Goal: Task Accomplishment & Management: Use online tool/utility

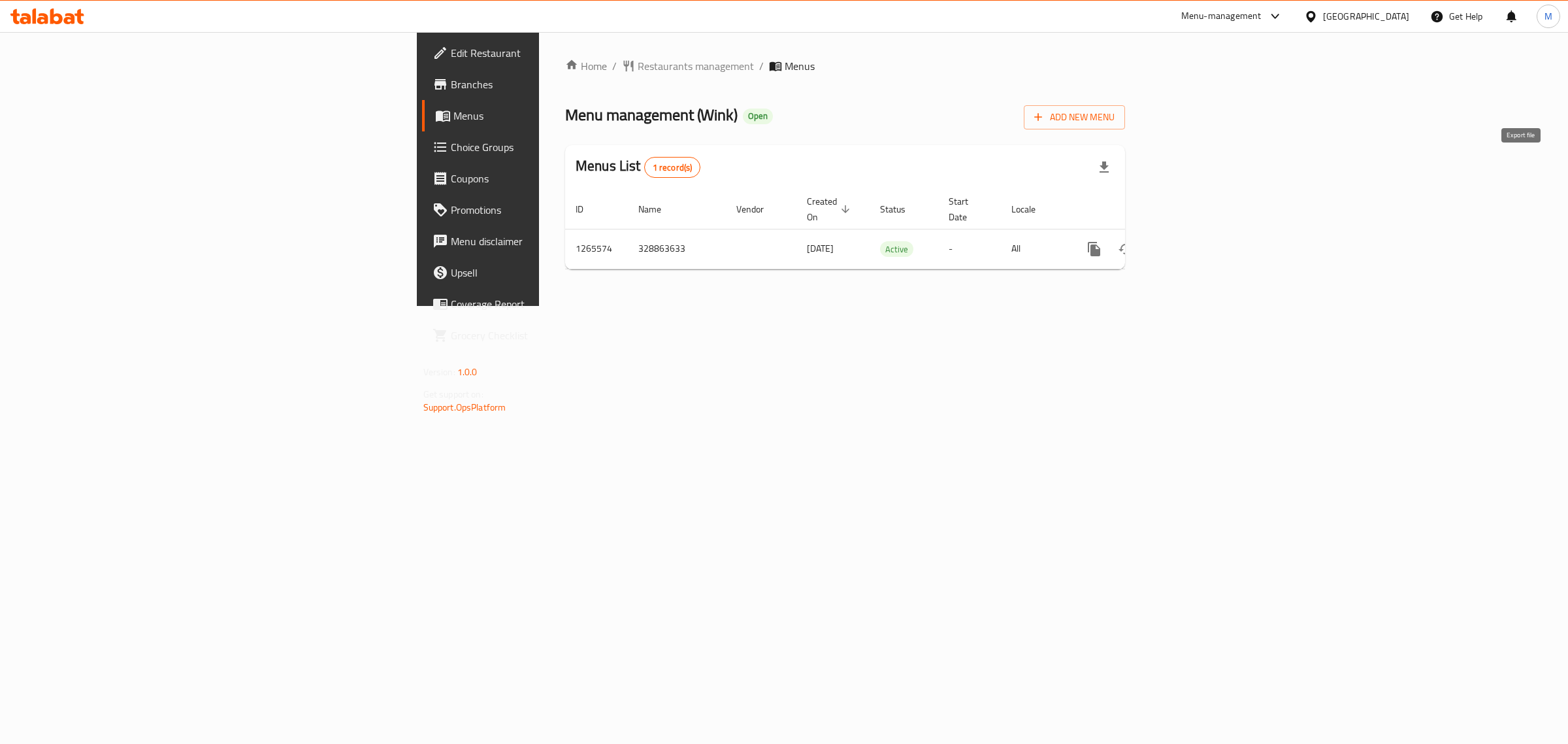
click at [1109, 172] on icon "button" at bounding box center [1104, 167] width 9 height 11
click at [1197, 241] on icon "enhanced table" at bounding box center [1189, 249] width 16 height 16
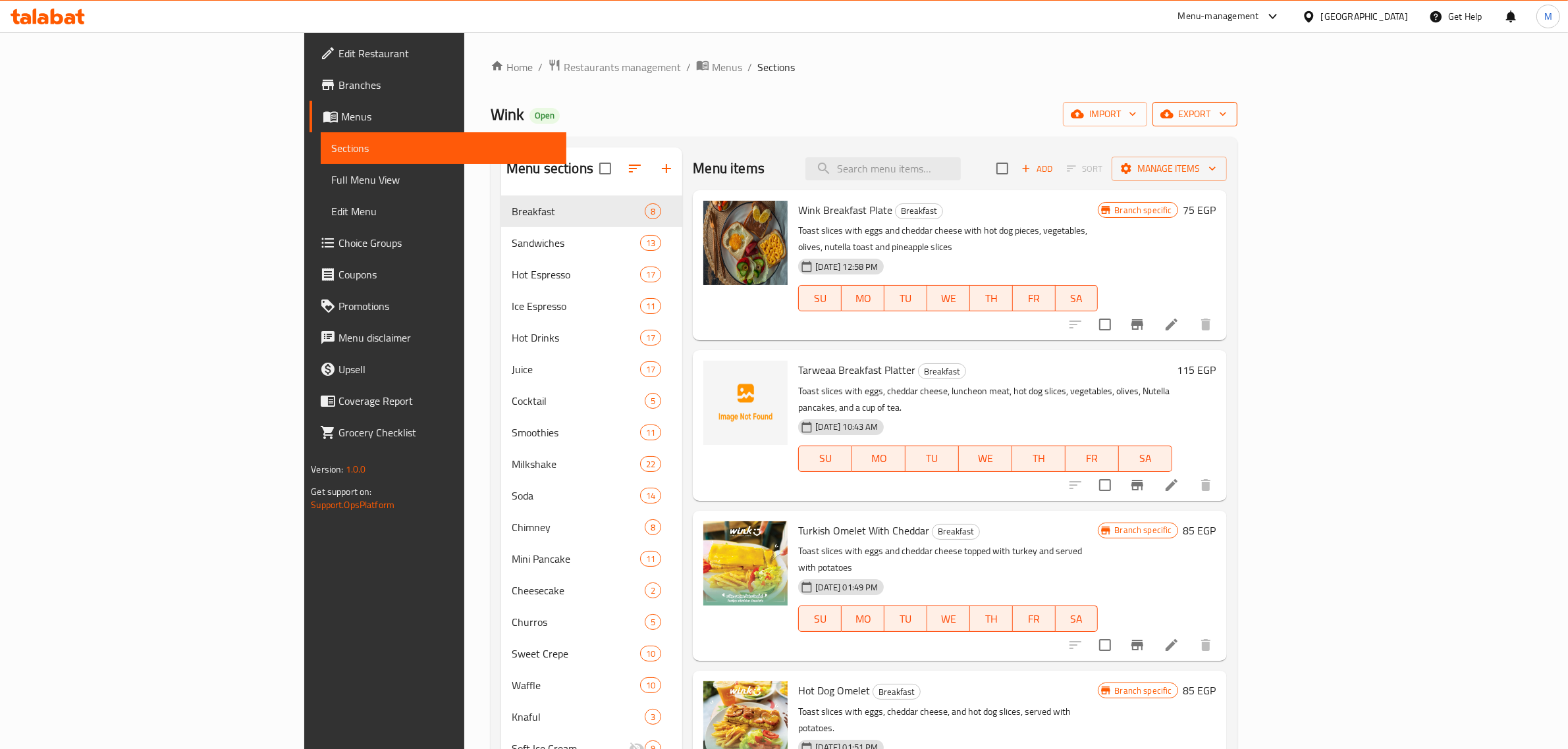
click at [1227, 110] on span "export" at bounding box center [1195, 114] width 64 height 16
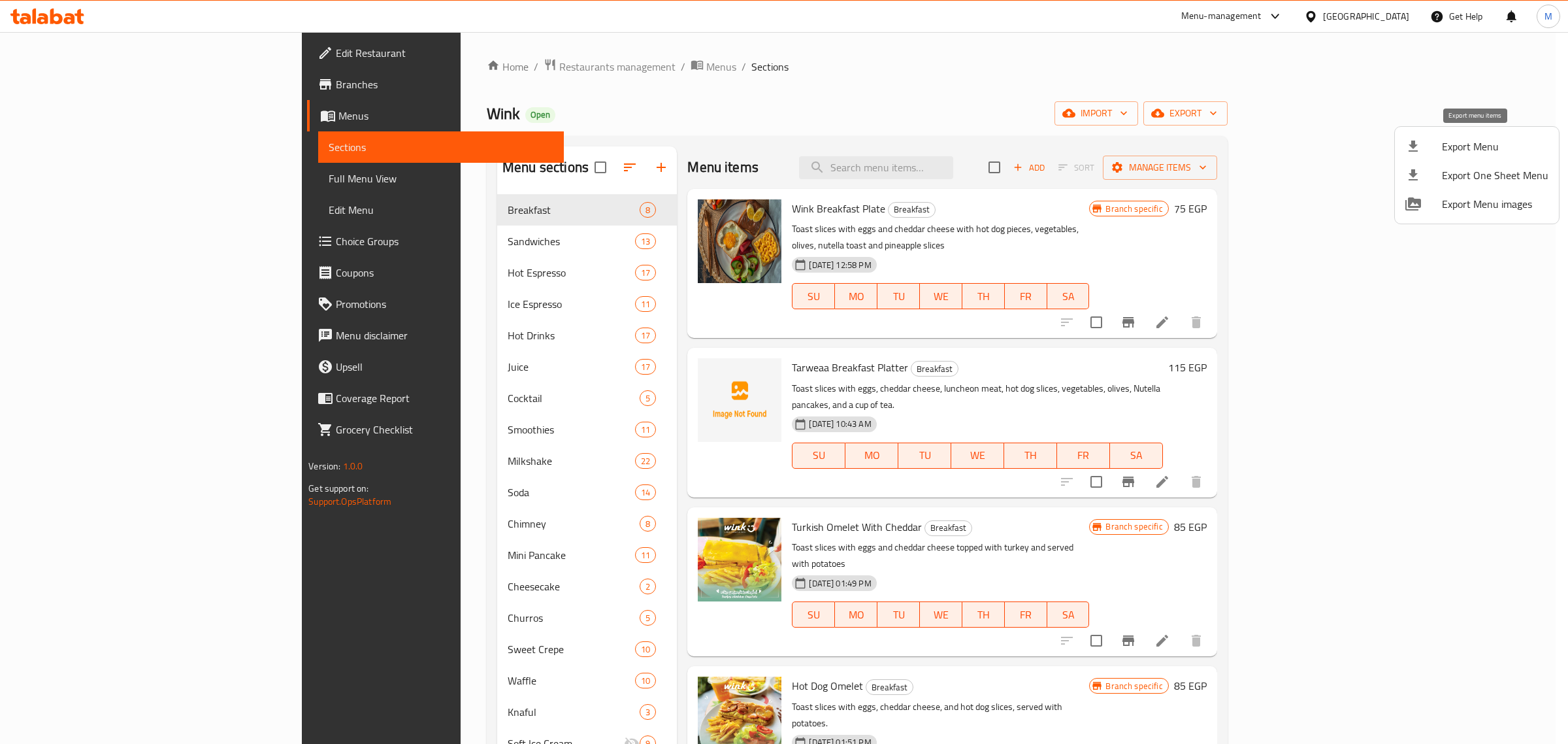
click at [1463, 145] on span "Export Menu" at bounding box center [1495, 146] width 106 height 16
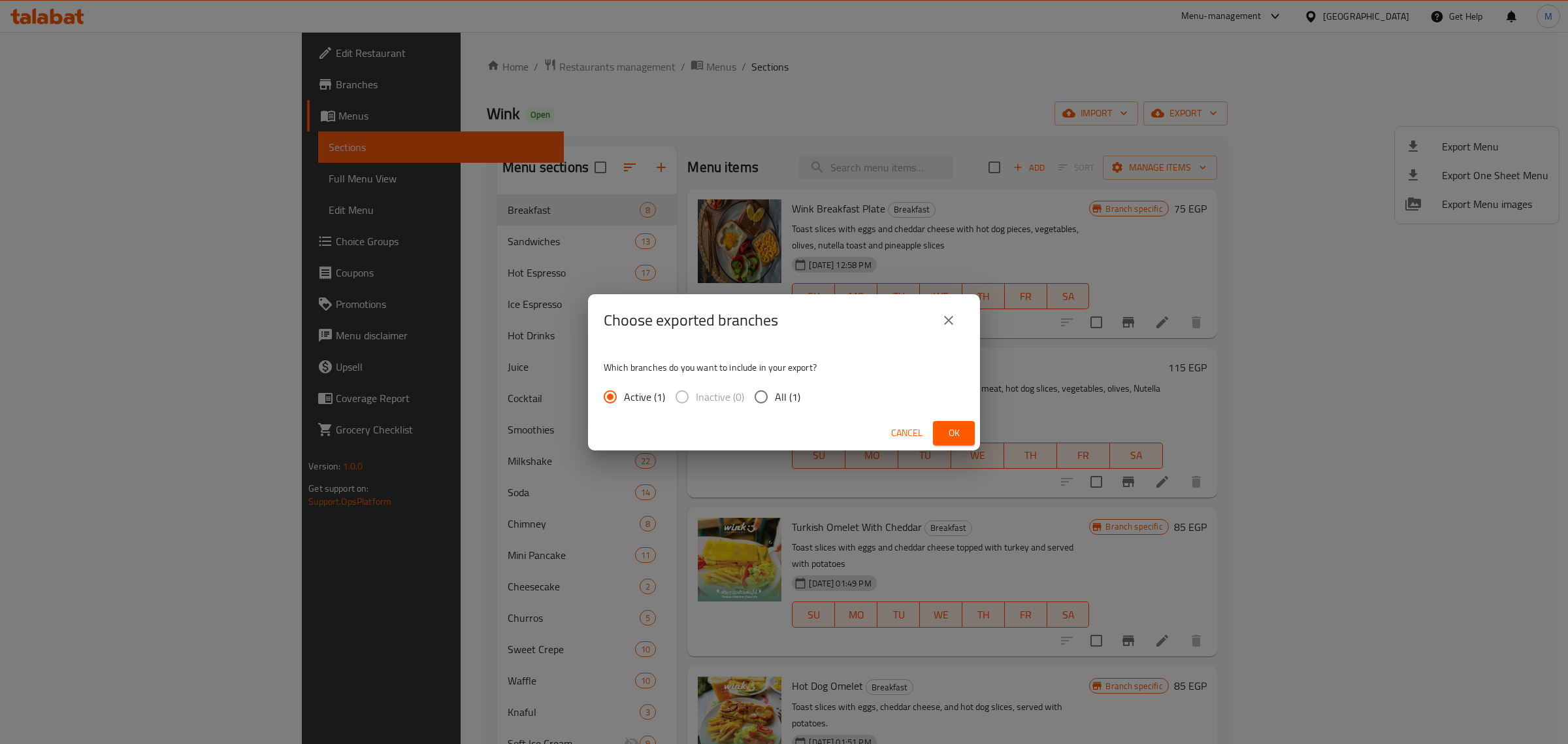
click at [792, 394] on span "All (1)" at bounding box center [788, 397] width 26 height 16
click at [775, 394] on input "All (1)" at bounding box center [761, 396] width 27 height 27
radio input "true"
click at [942, 432] on button "Ok" at bounding box center [954, 433] width 42 height 24
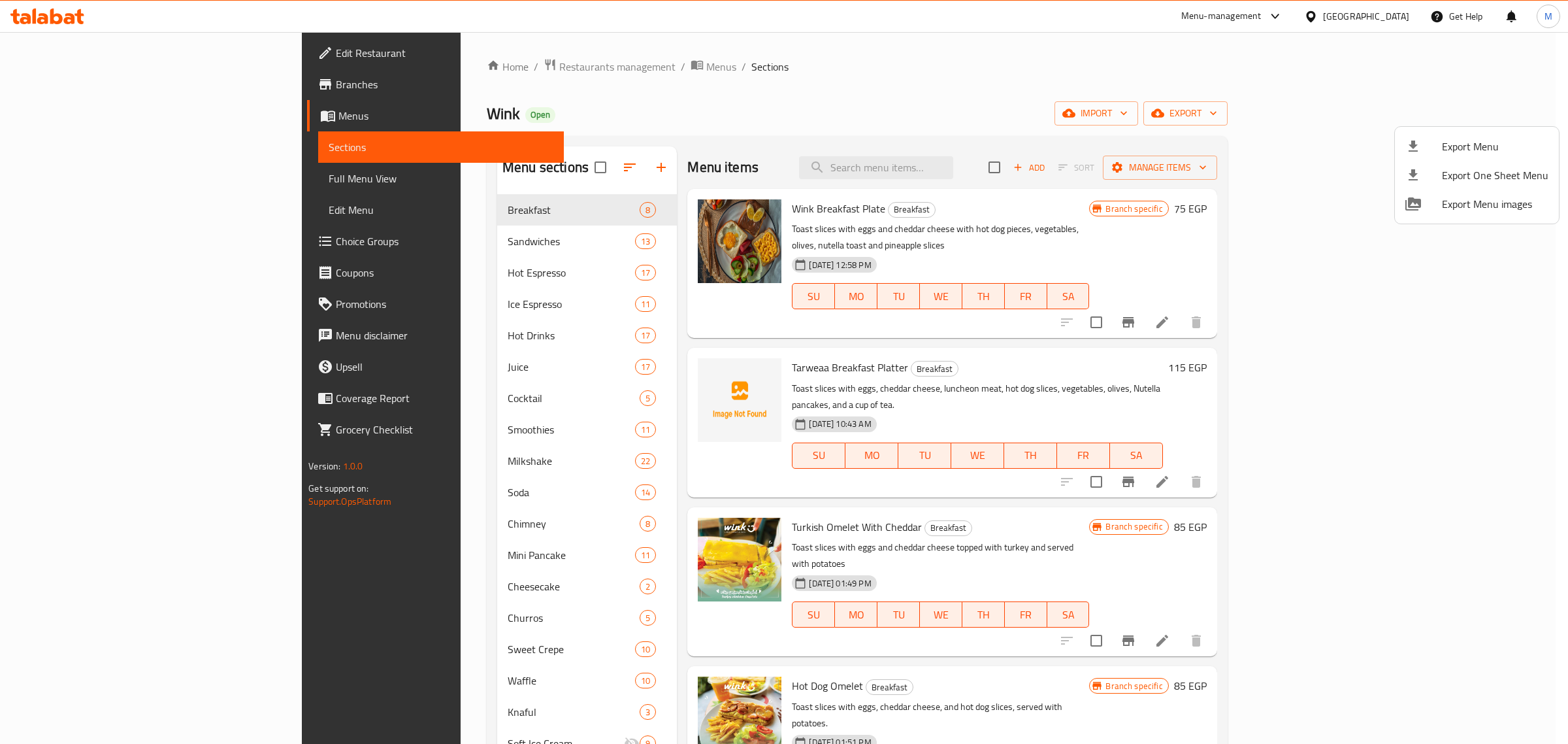
click at [220, 115] on div at bounding box center [784, 372] width 1568 height 744
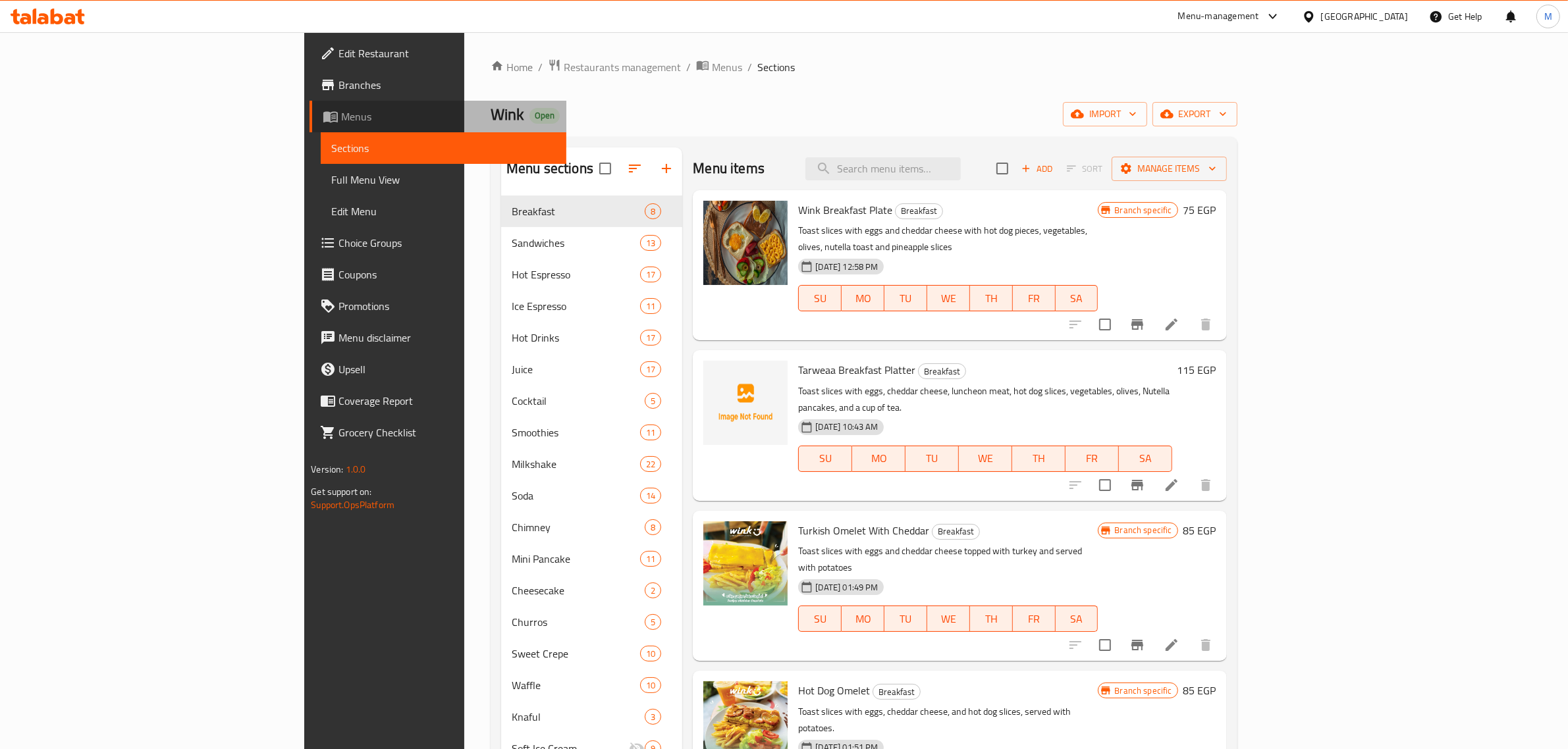
click at [341, 116] on span "Menus" at bounding box center [448, 117] width 215 height 16
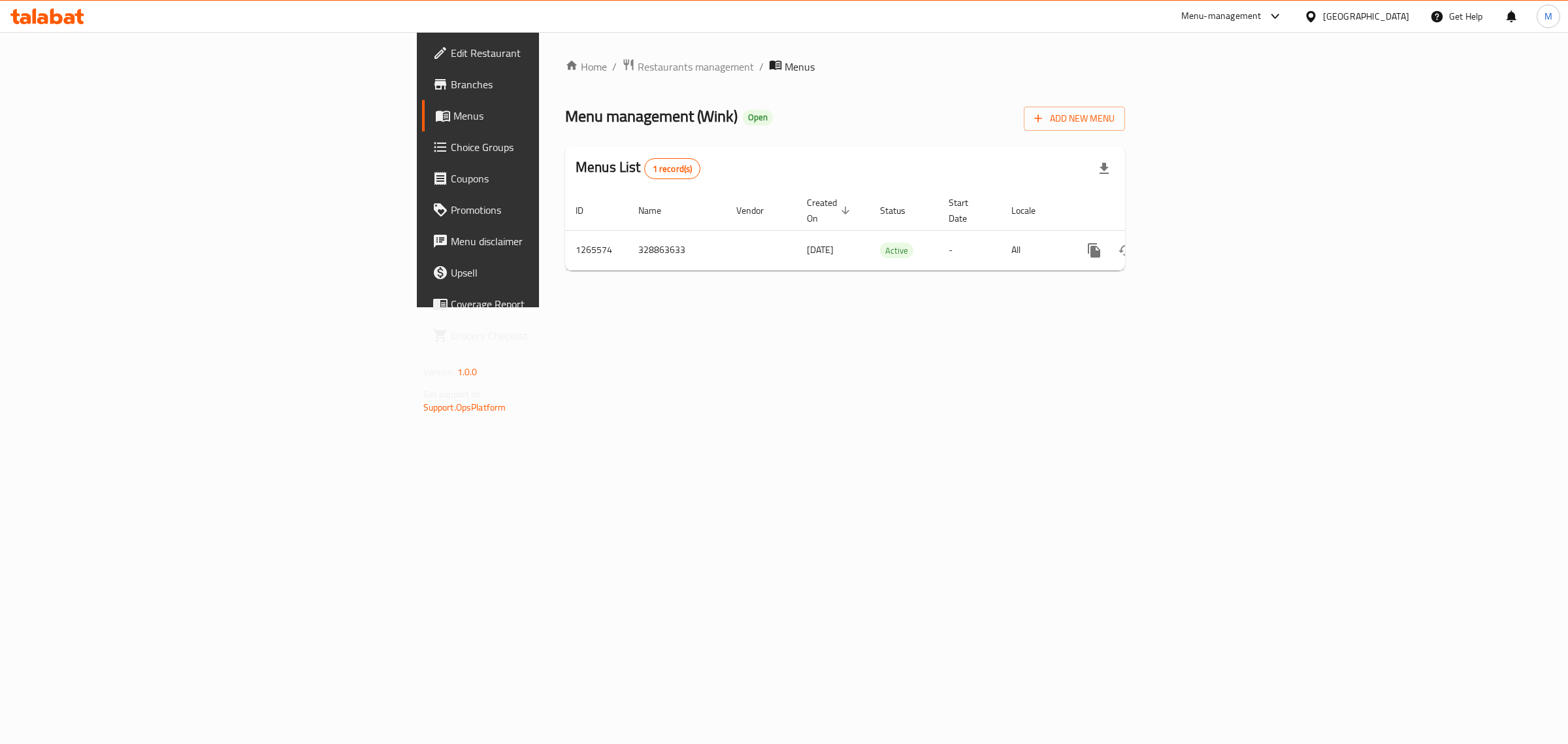
click at [451, 84] on span "Branches" at bounding box center [559, 85] width 217 height 16
